Goal: Information Seeking & Learning: Learn about a topic

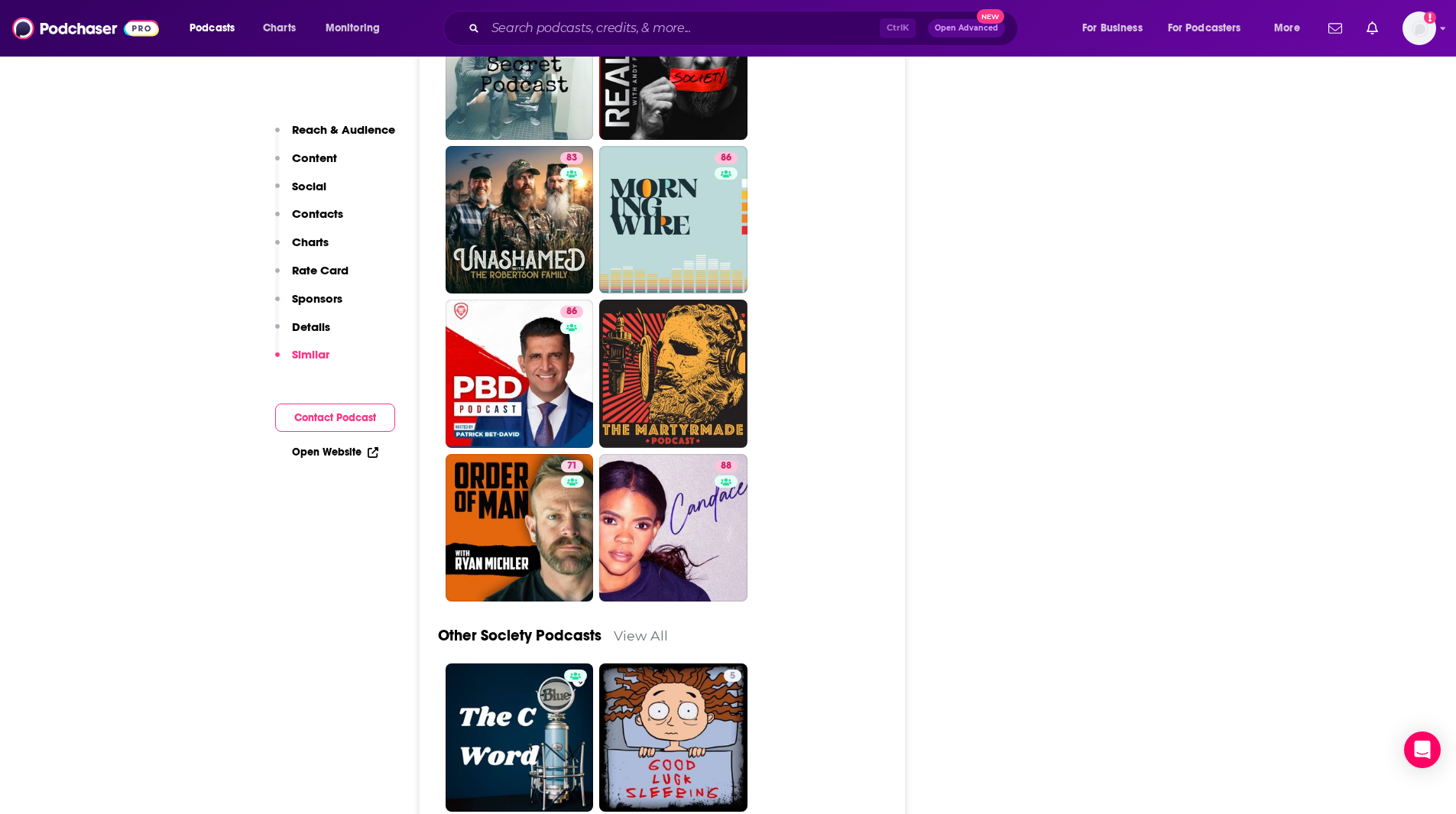
scroll to position [4913, 0]
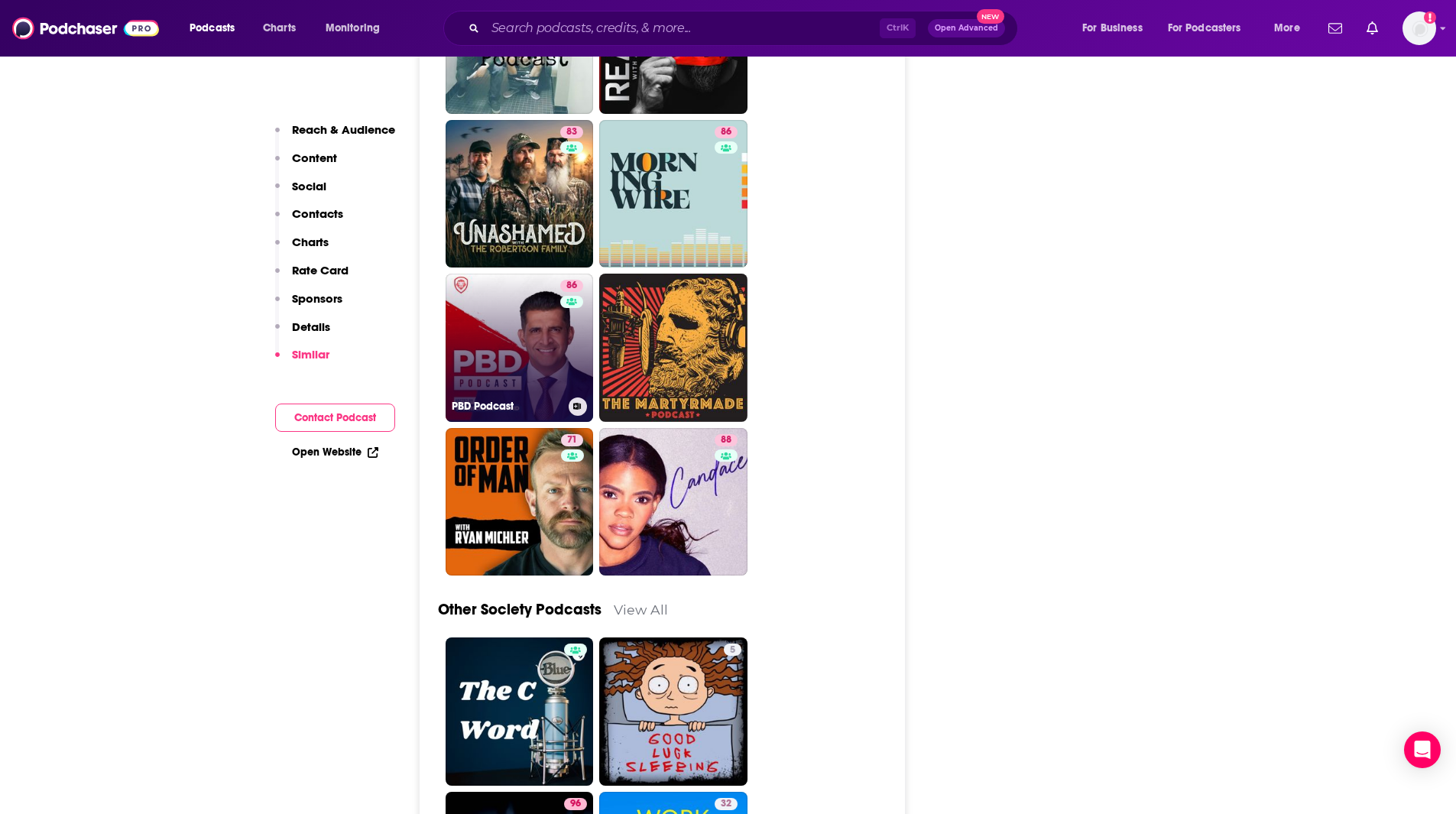
click at [554, 274] on link "86 PBD Podcast" at bounding box center [520, 348] width 148 height 148
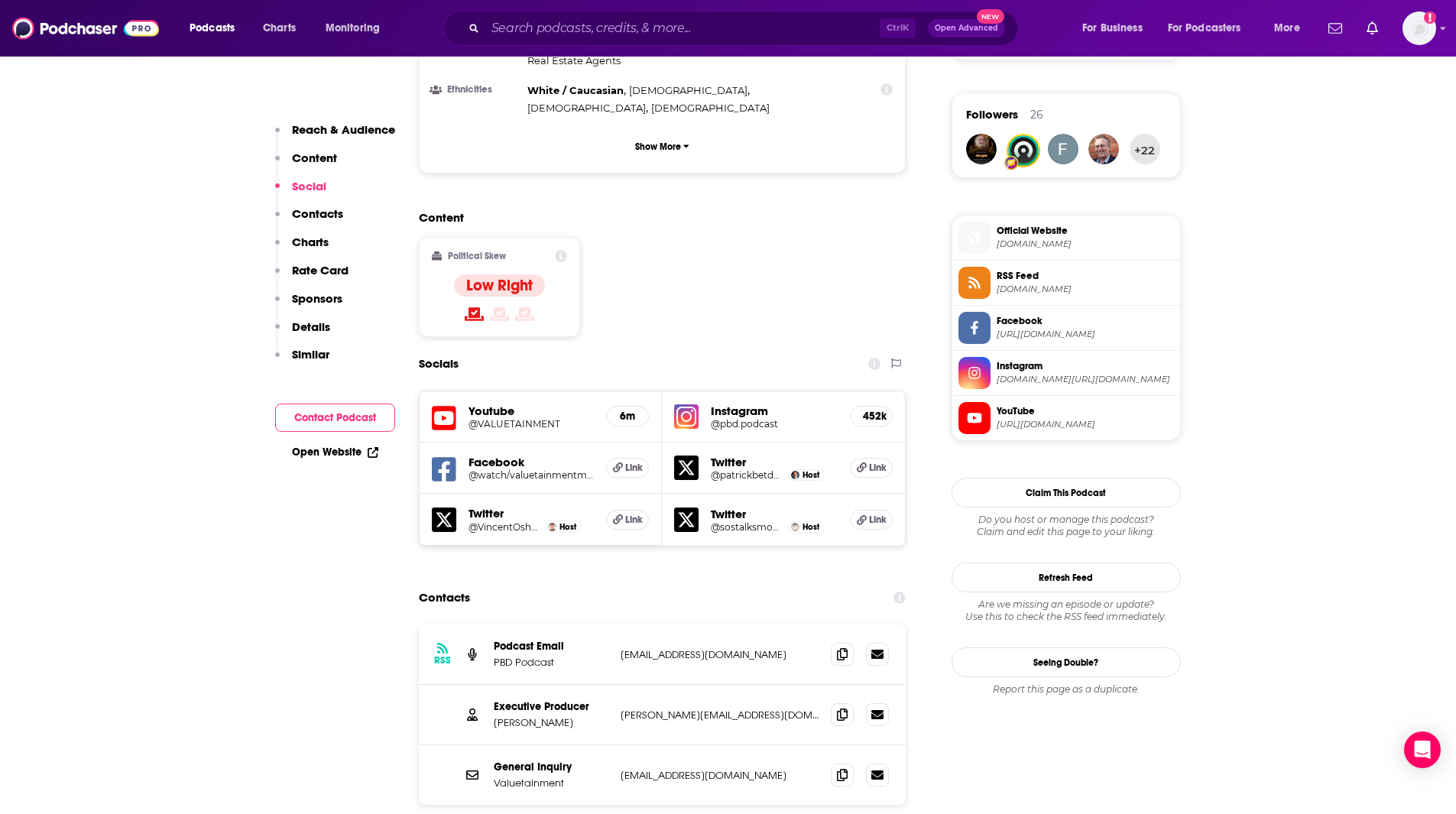
scroll to position [1164, 0]
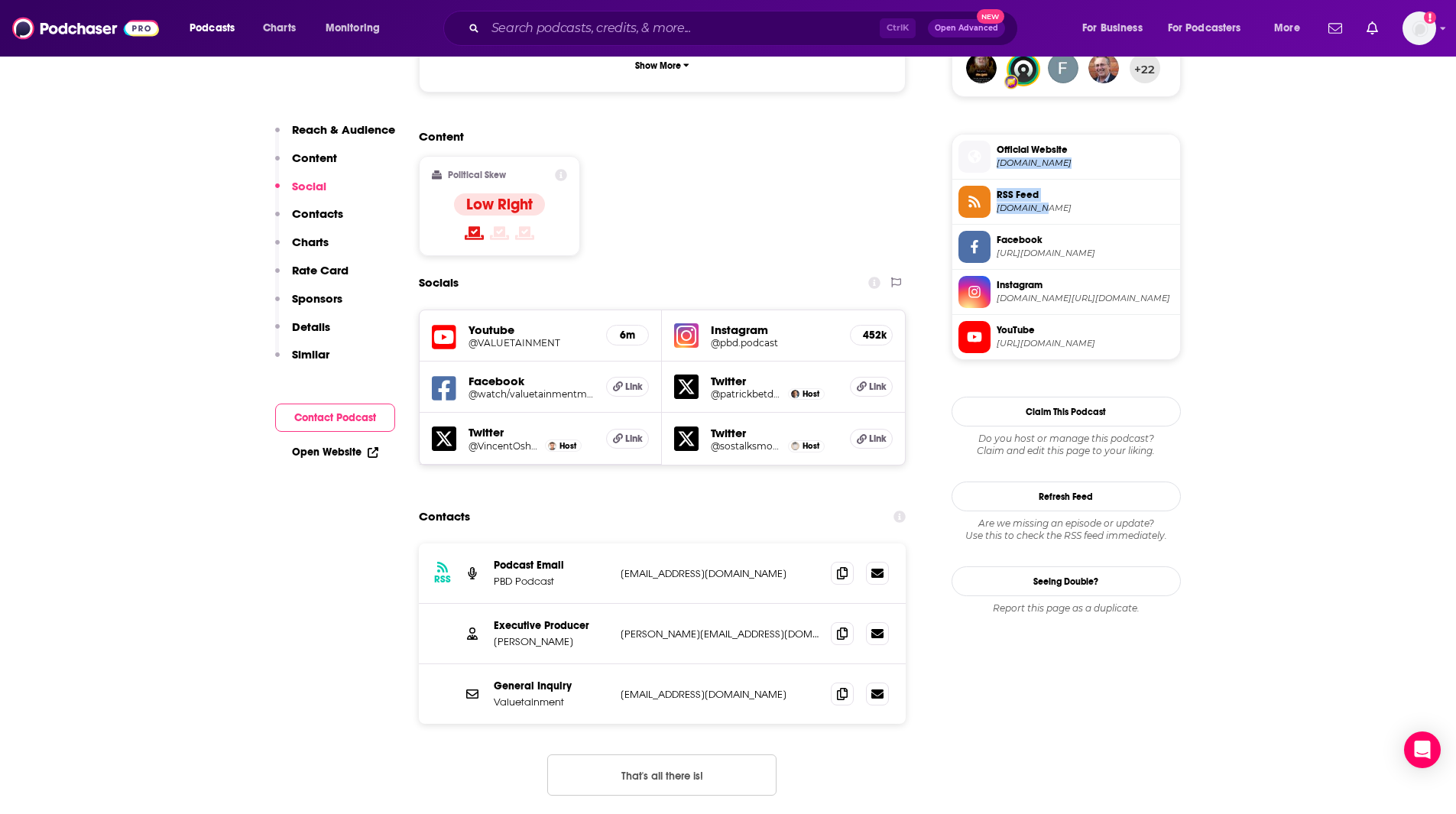
drag, startPoint x: 1463, startPoint y: 164, endPoint x: 1467, endPoint y: 130, distance: 34.2
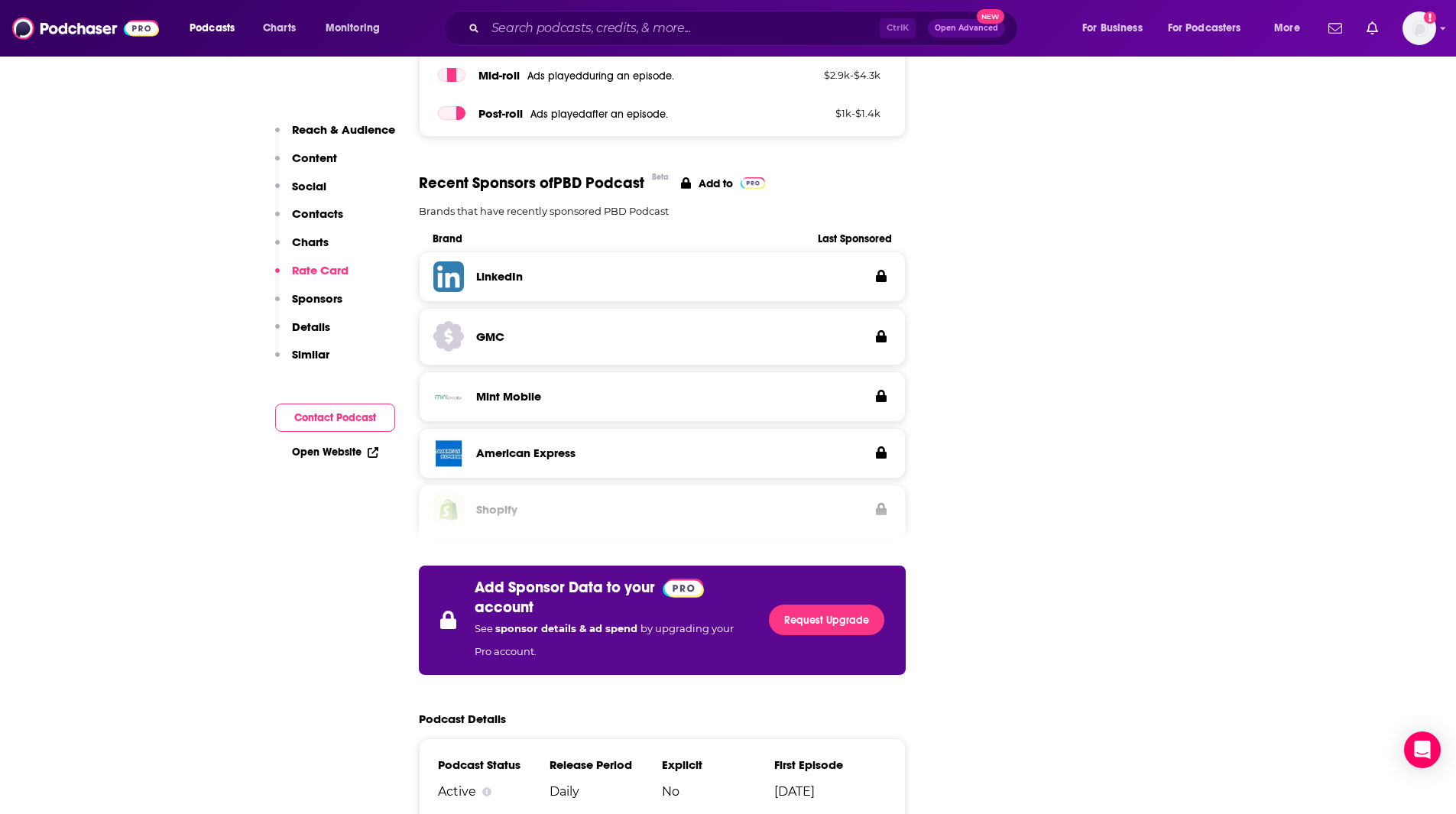
scroll to position [2256, 0]
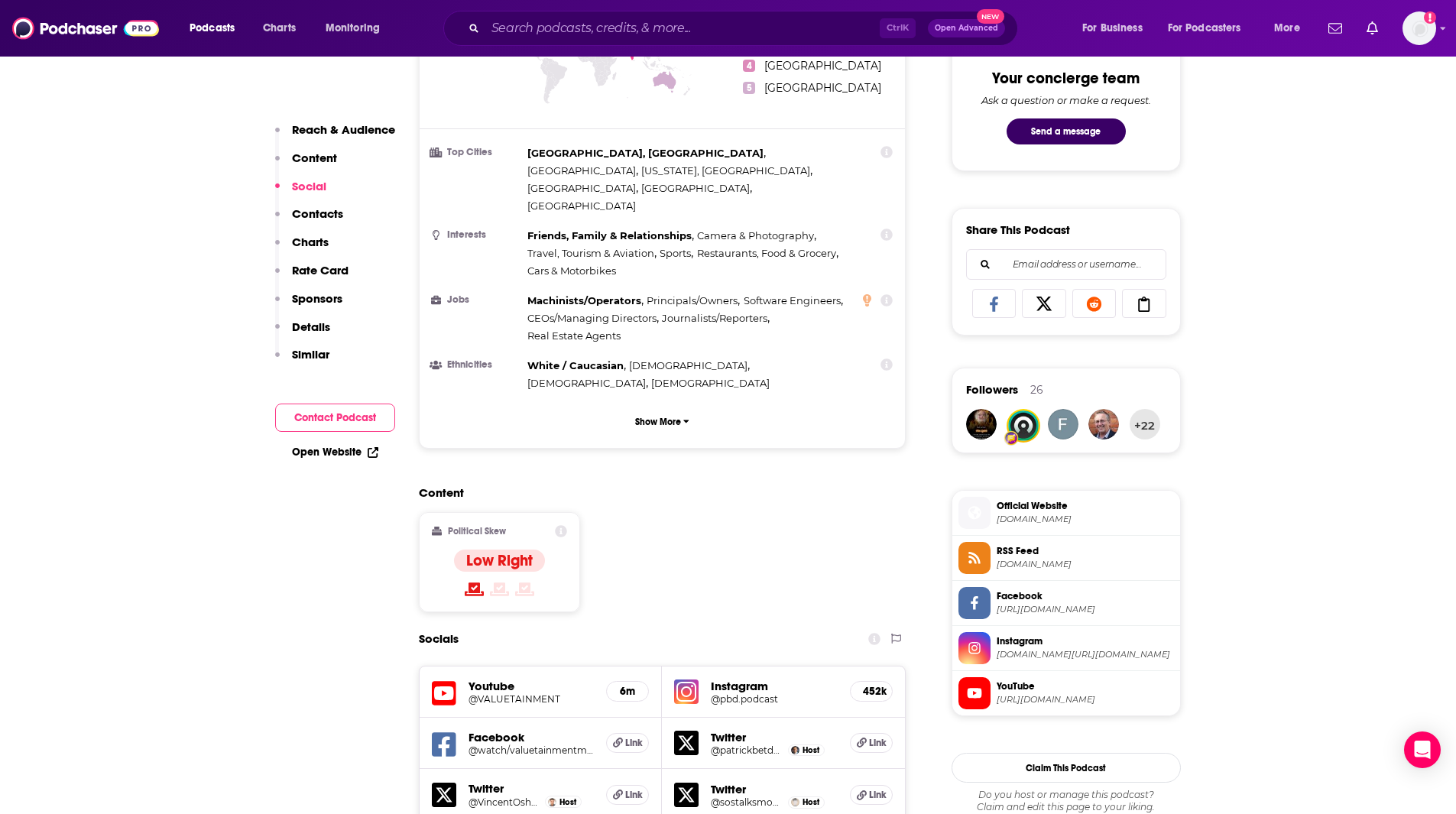
scroll to position [1117, 0]
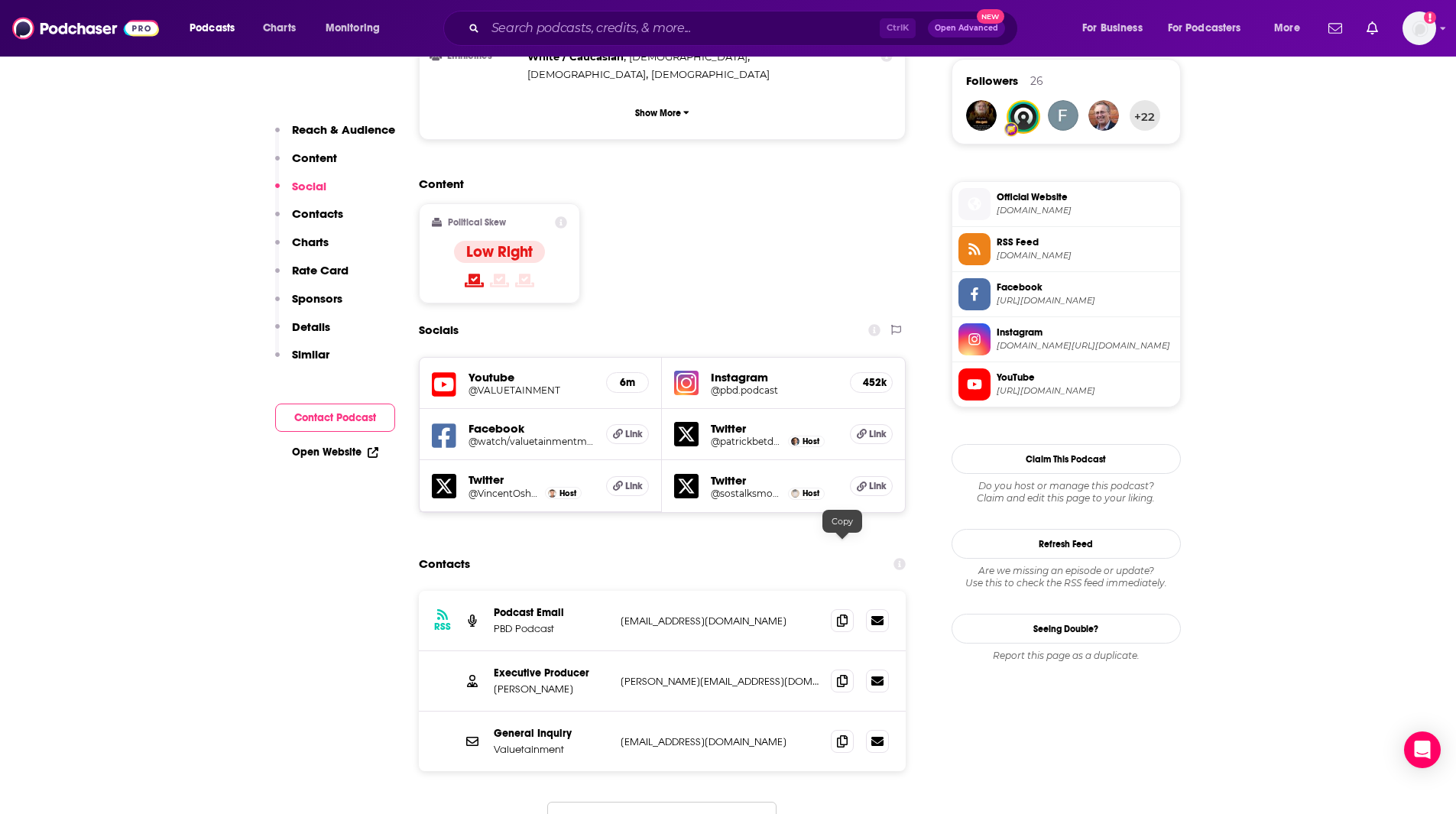
drag, startPoint x: 847, startPoint y: 546, endPoint x: 857, endPoint y: 563, distance: 19.7
click at [847, 615] on icon at bounding box center [842, 621] width 11 height 13
drag, startPoint x: 45, startPoint y: 191, endPoint x: 119, endPoint y: 209, distance: 76.2
click at [841, 674] on icon at bounding box center [842, 680] width 11 height 13
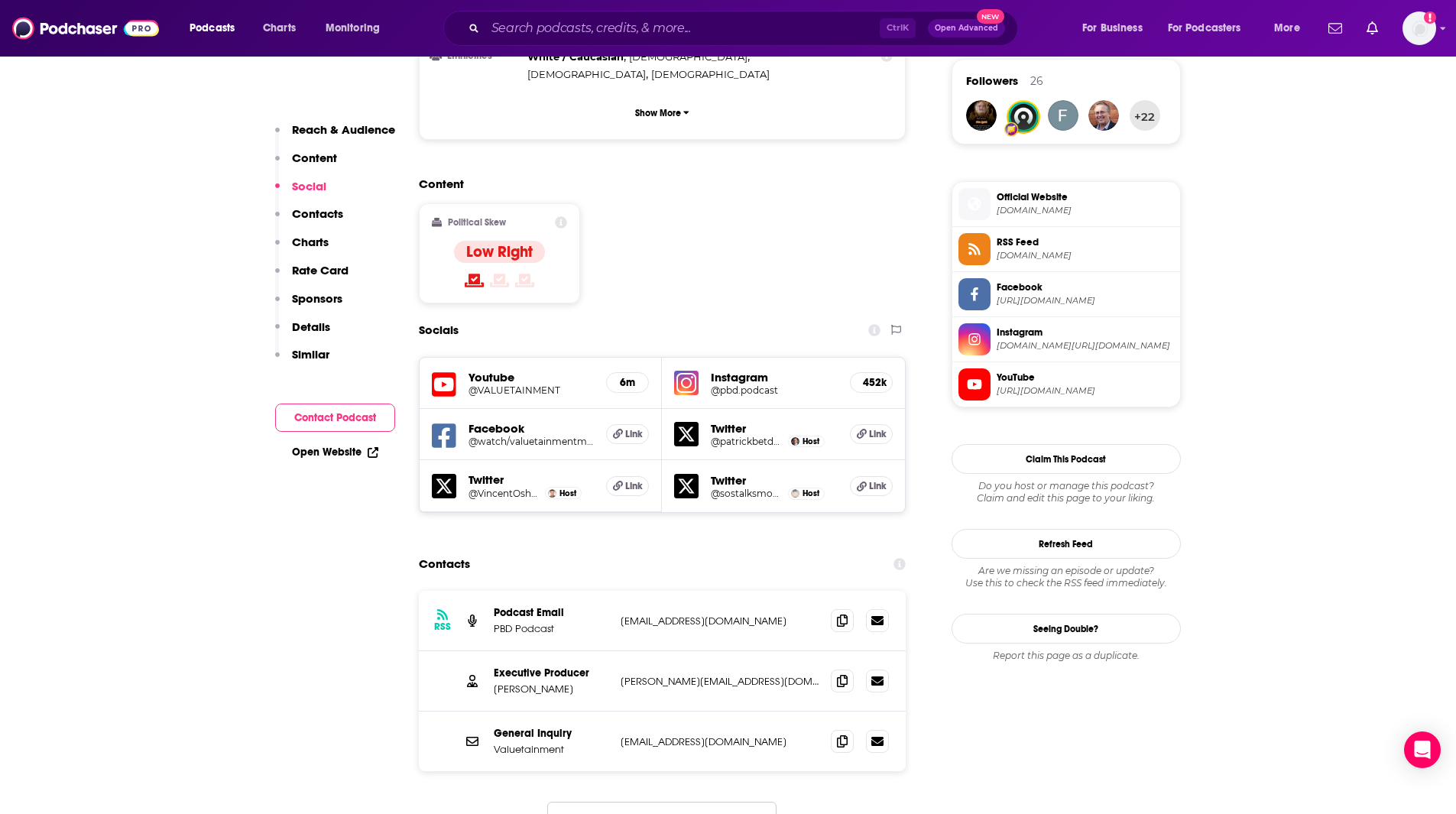
drag, startPoint x: 409, startPoint y: 738, endPoint x: 417, endPoint y: 737, distance: 8.1
click at [840, 735] on icon at bounding box center [842, 741] width 11 height 13
type input "[URL][DOMAIN_NAME][PERSON_NAME]"
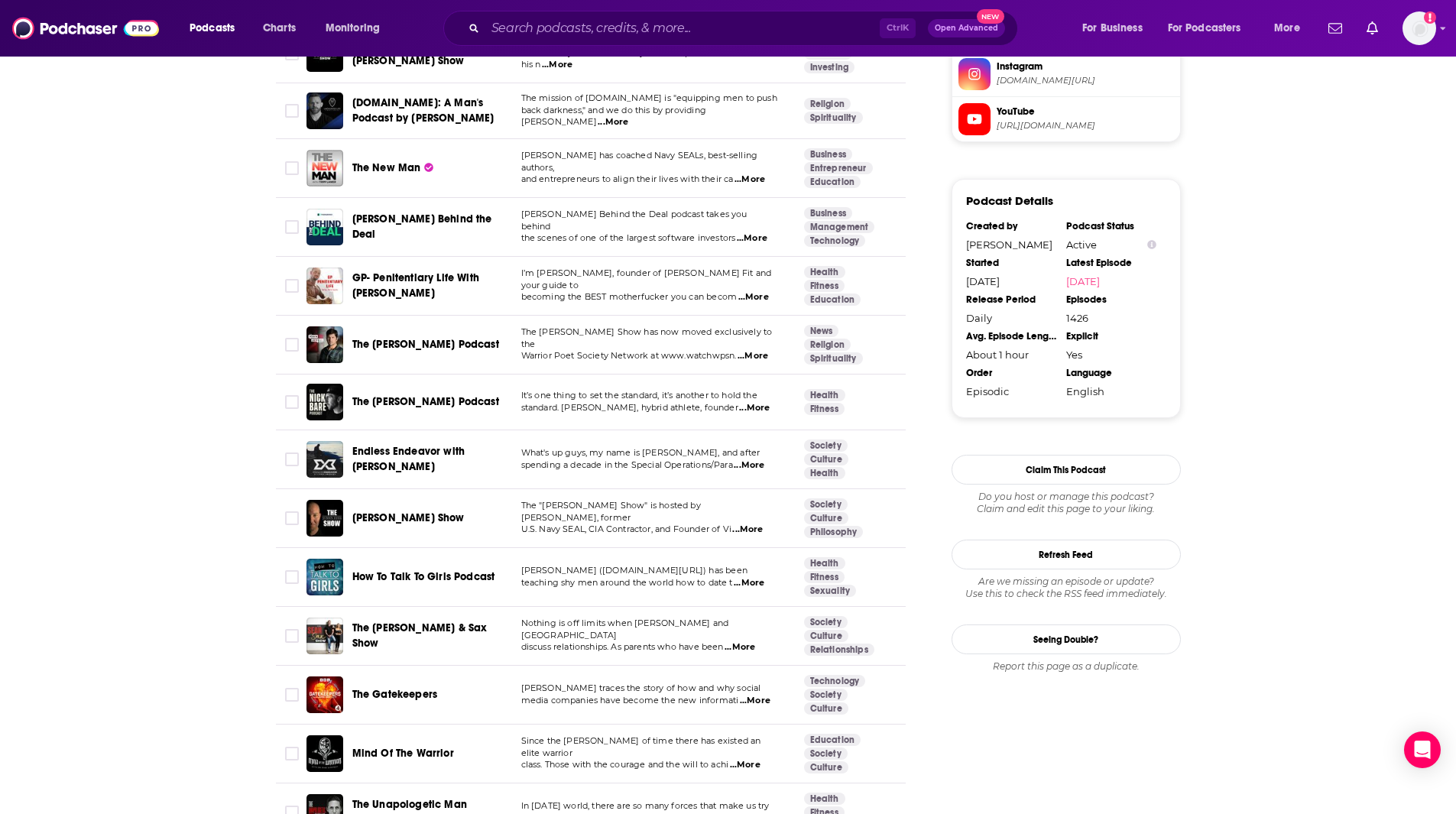
scroll to position [1536, 0]
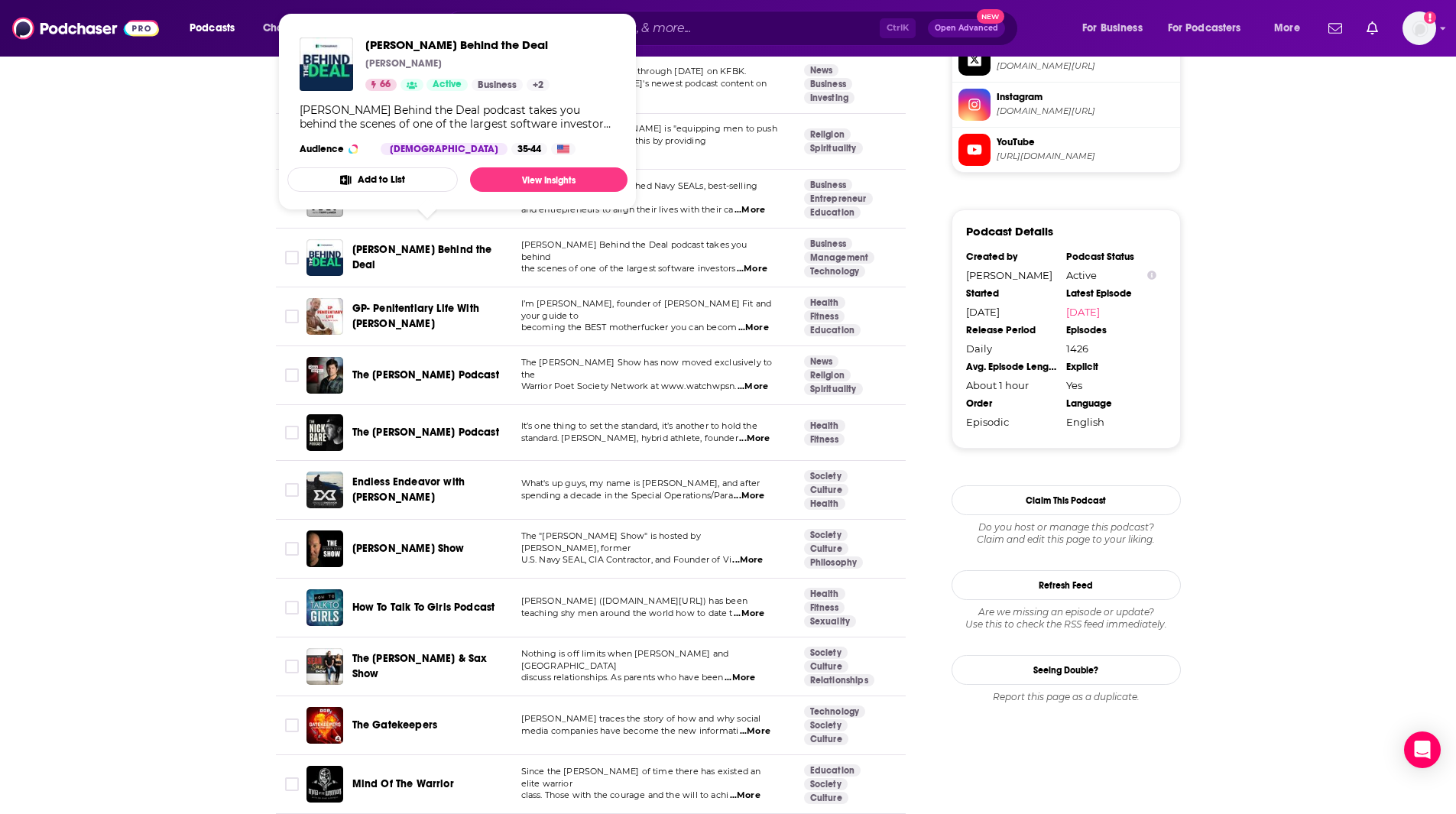
click at [446, 243] on span "[PERSON_NAME] Behind the Deal" at bounding box center [422, 257] width 140 height 29
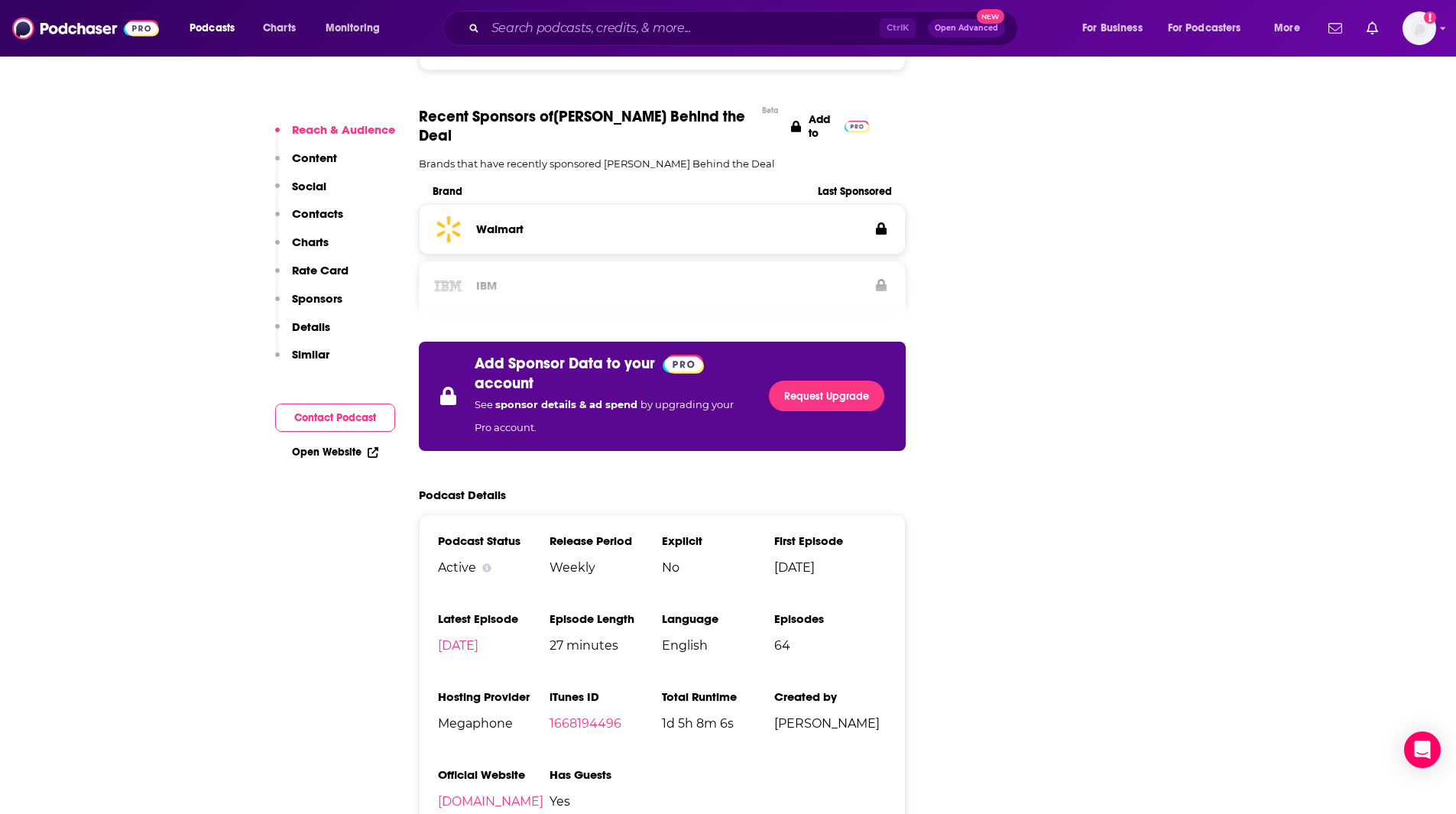
scroll to position [1887, 0]
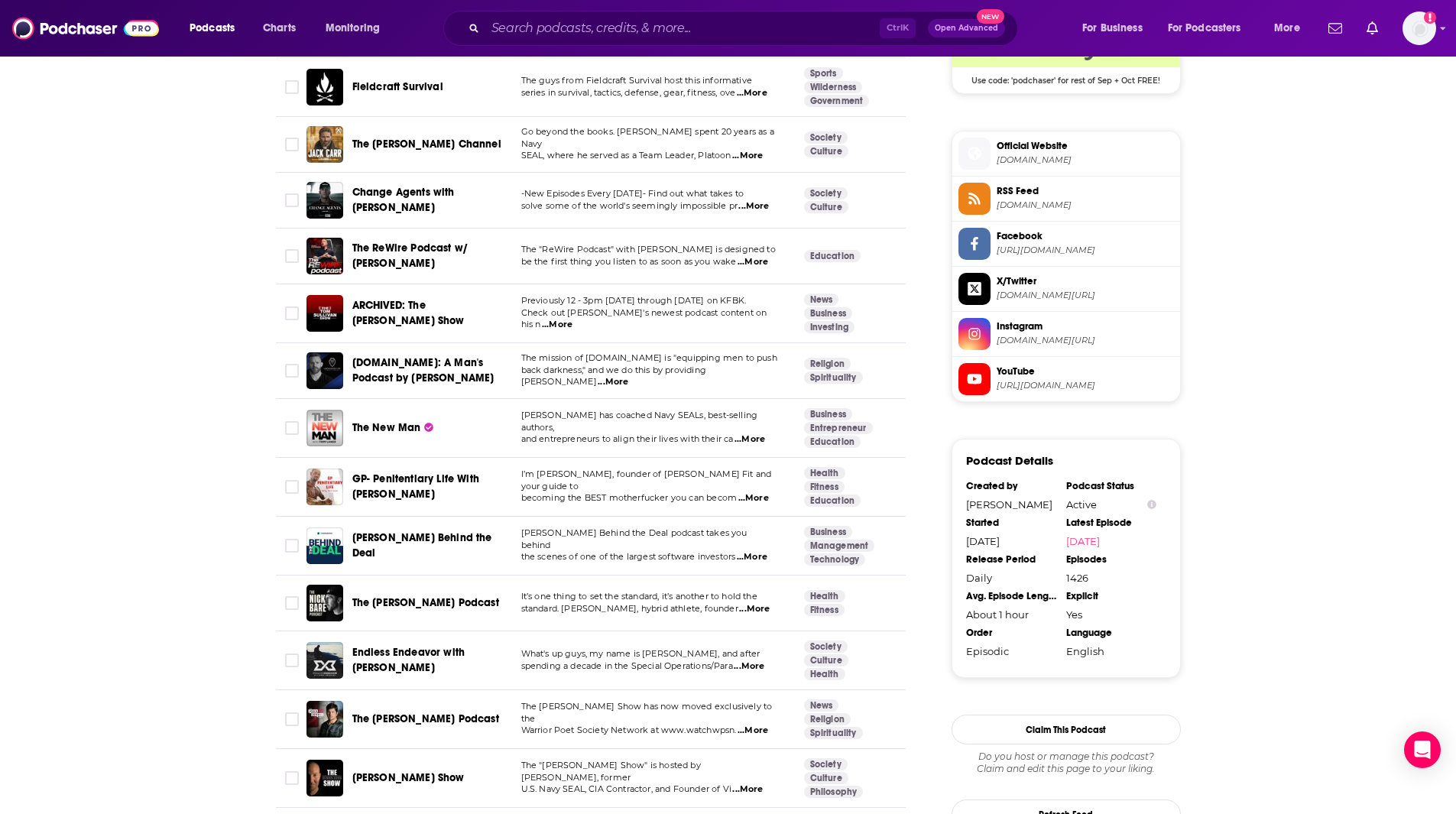
scroll to position [1340, 0]
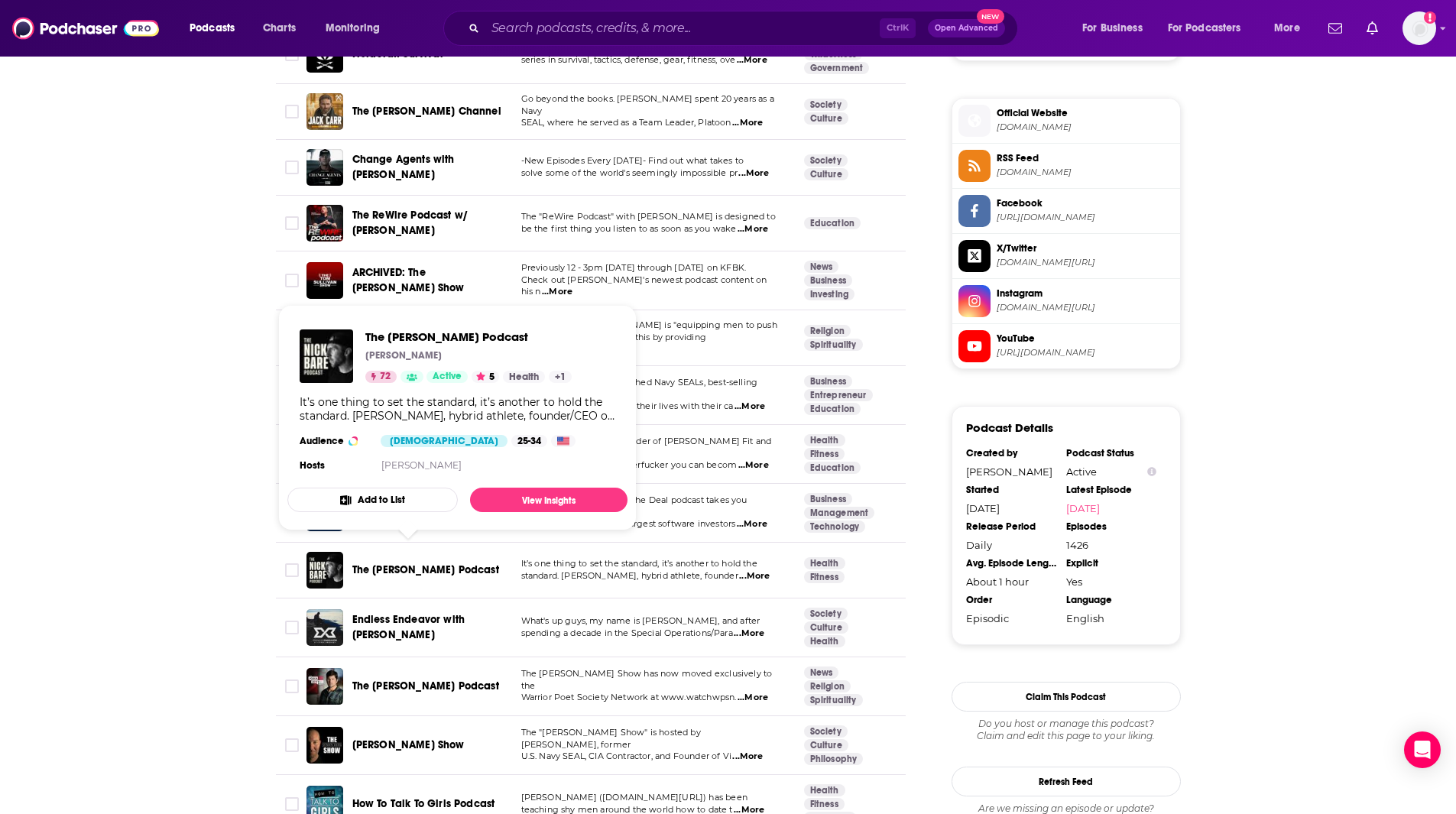
click at [434, 563] on span "The [PERSON_NAME] Podcast" at bounding box center [425, 569] width 147 height 13
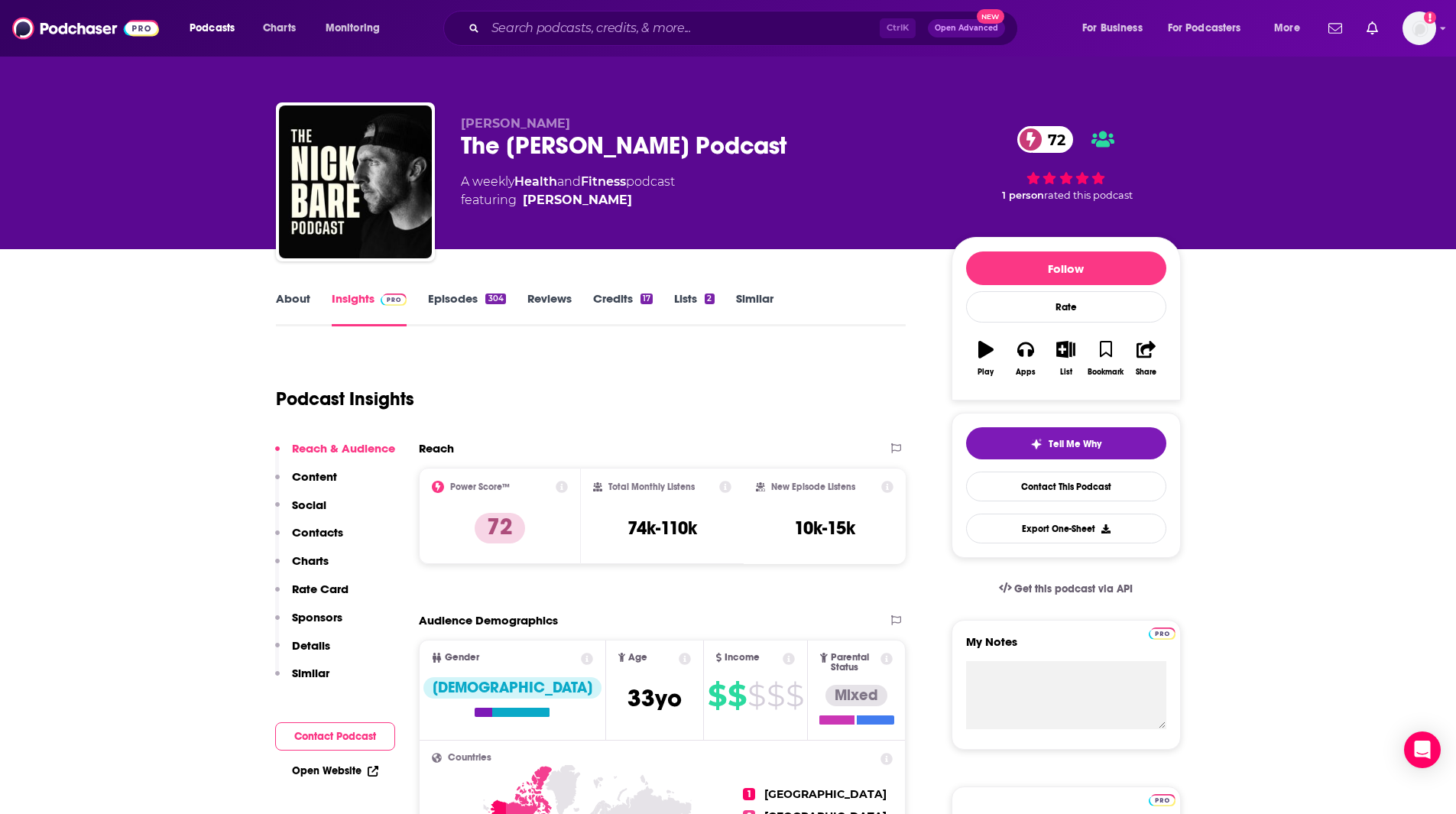
click at [430, 300] on link "Episodes 304" at bounding box center [467, 309] width 77 height 35
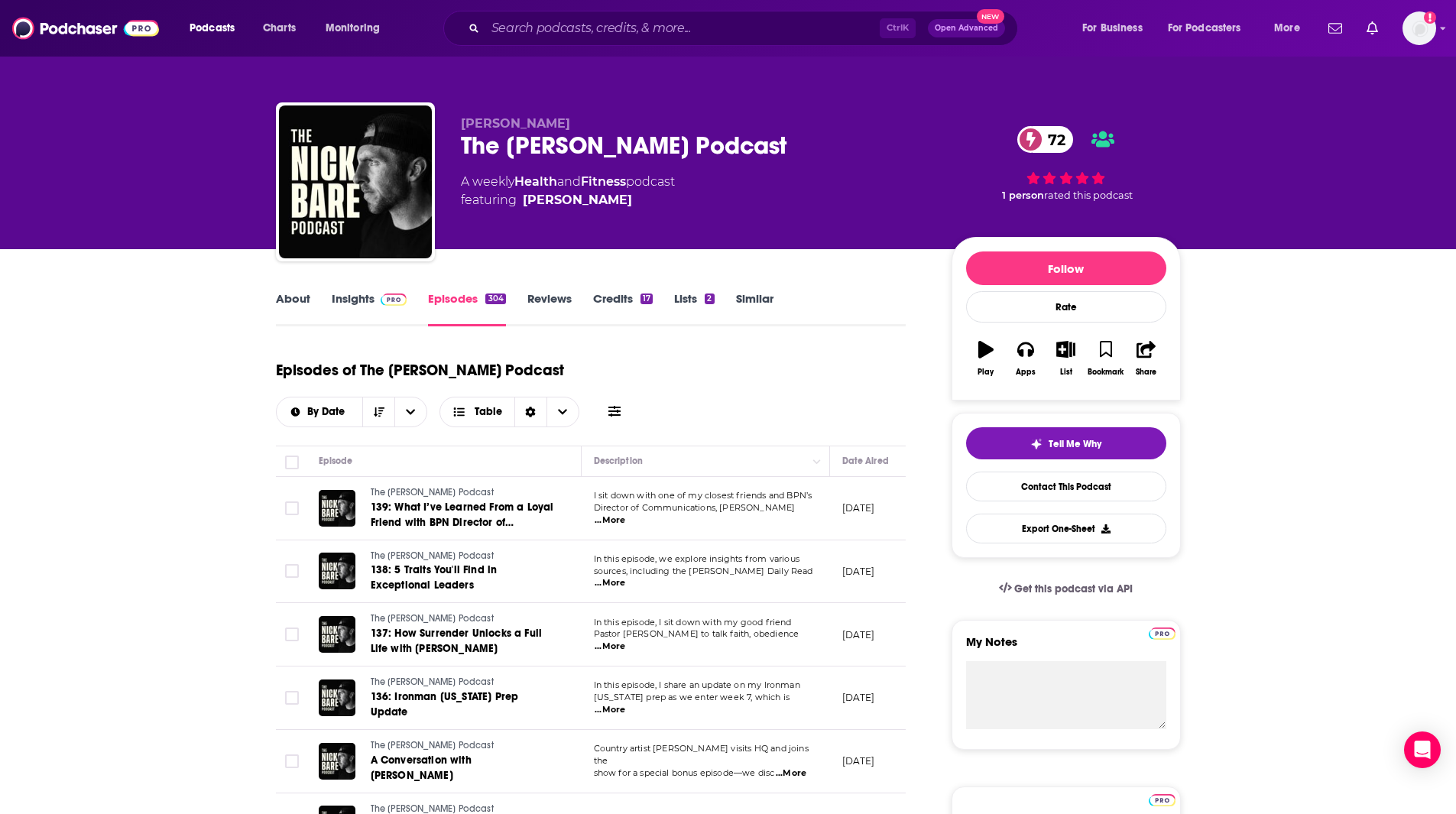
drag, startPoint x: 105, startPoint y: 693, endPoint x: 124, endPoint y: 693, distance: 19.0
click at [362, 301] on link "Insights" at bounding box center [370, 309] width 76 height 35
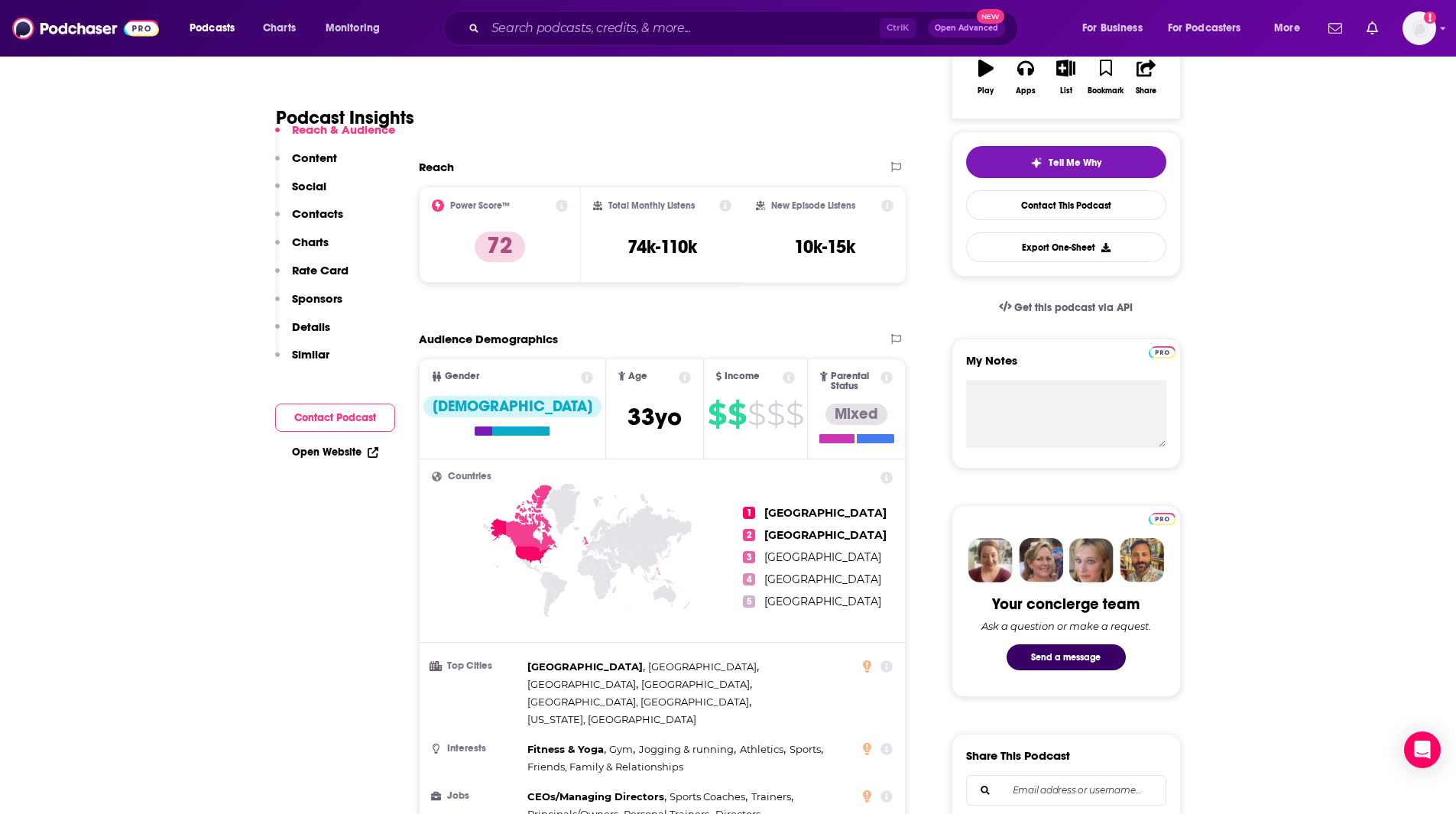
scroll to position [894, 0]
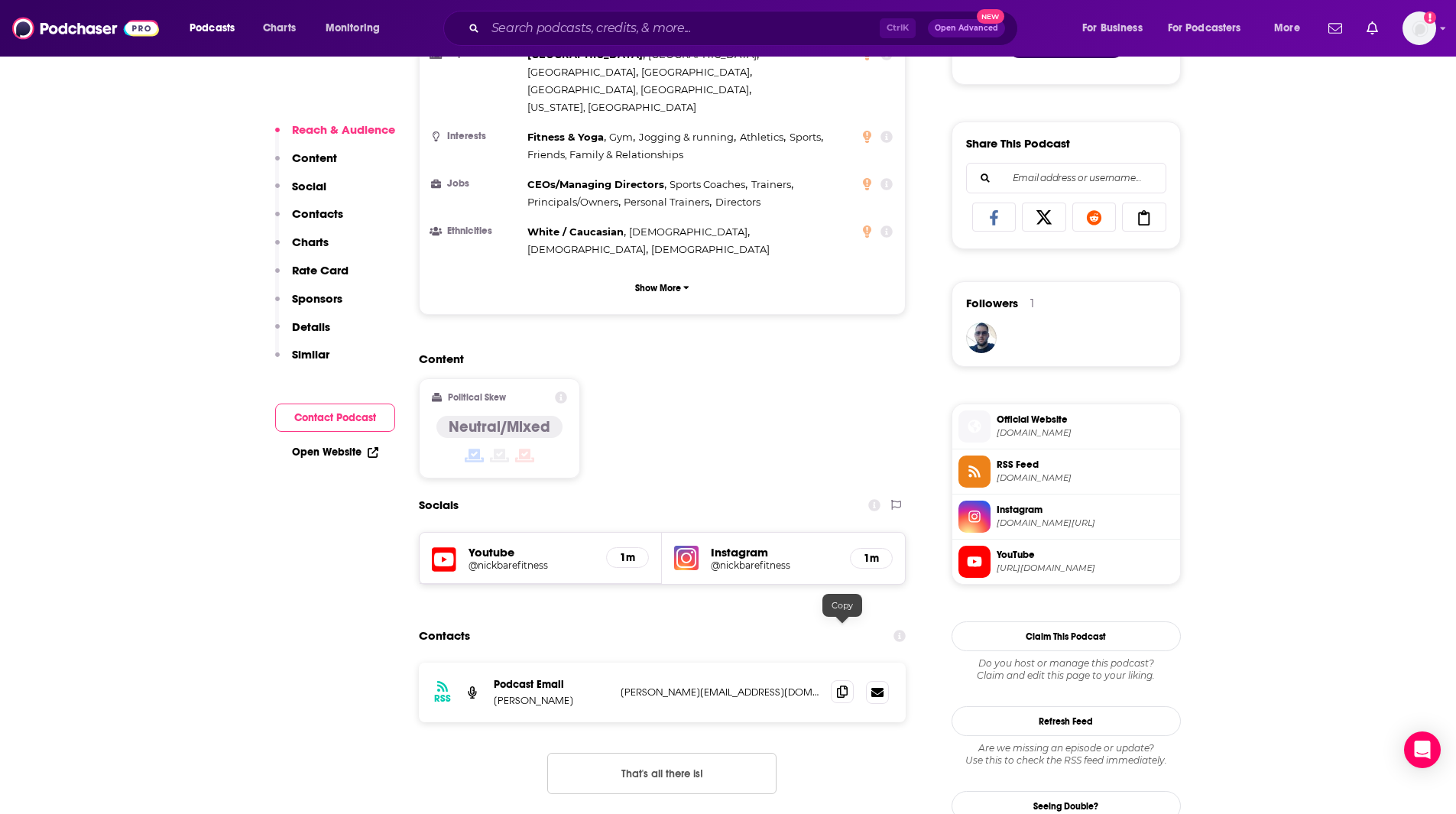
click at [847, 686] on icon at bounding box center [842, 692] width 11 height 13
